Goal: Task Accomplishment & Management: Use online tool/utility

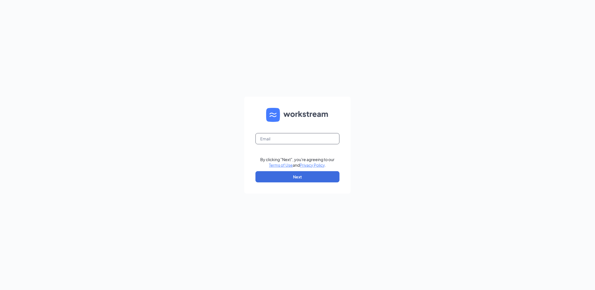
click at [291, 139] on input "text" at bounding box center [297, 138] width 84 height 11
type input "207563@famousforchicken.com"
click at [299, 178] on button "Next" at bounding box center [297, 176] width 84 height 11
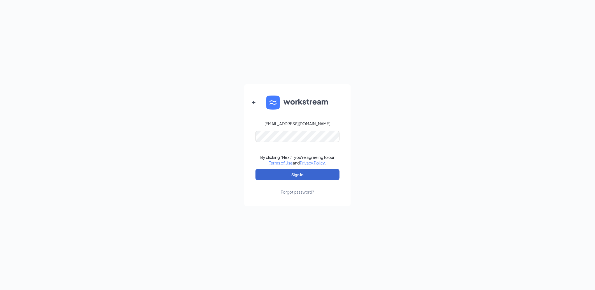
click at [295, 174] on button "Sign In" at bounding box center [297, 174] width 84 height 11
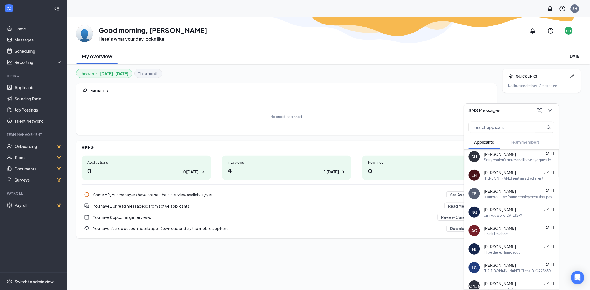
scroll to position [188, 0]
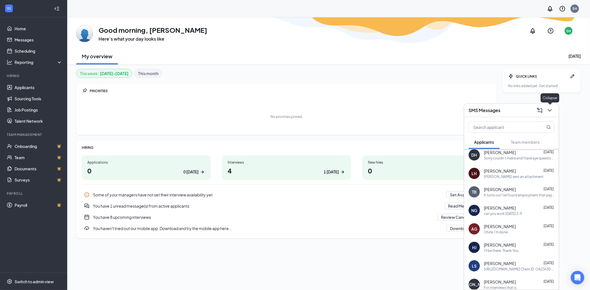
click at [549, 112] on icon "ChevronDown" at bounding box center [550, 110] width 7 height 7
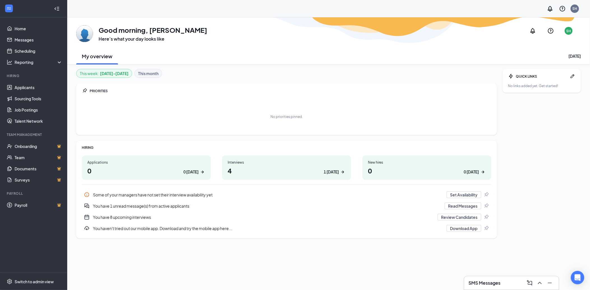
click at [499, 281] on h3 "SMS Messages" at bounding box center [485, 283] width 32 height 6
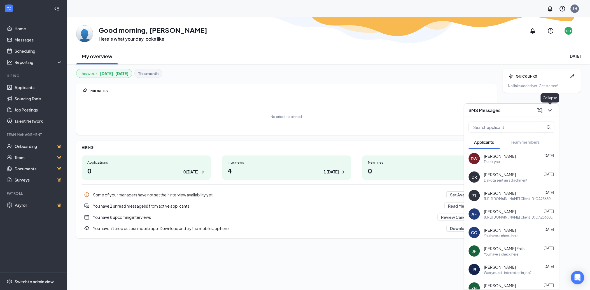
click at [553, 110] on icon "ChevronDown" at bounding box center [550, 110] width 7 height 7
